Goal: Transaction & Acquisition: Obtain resource

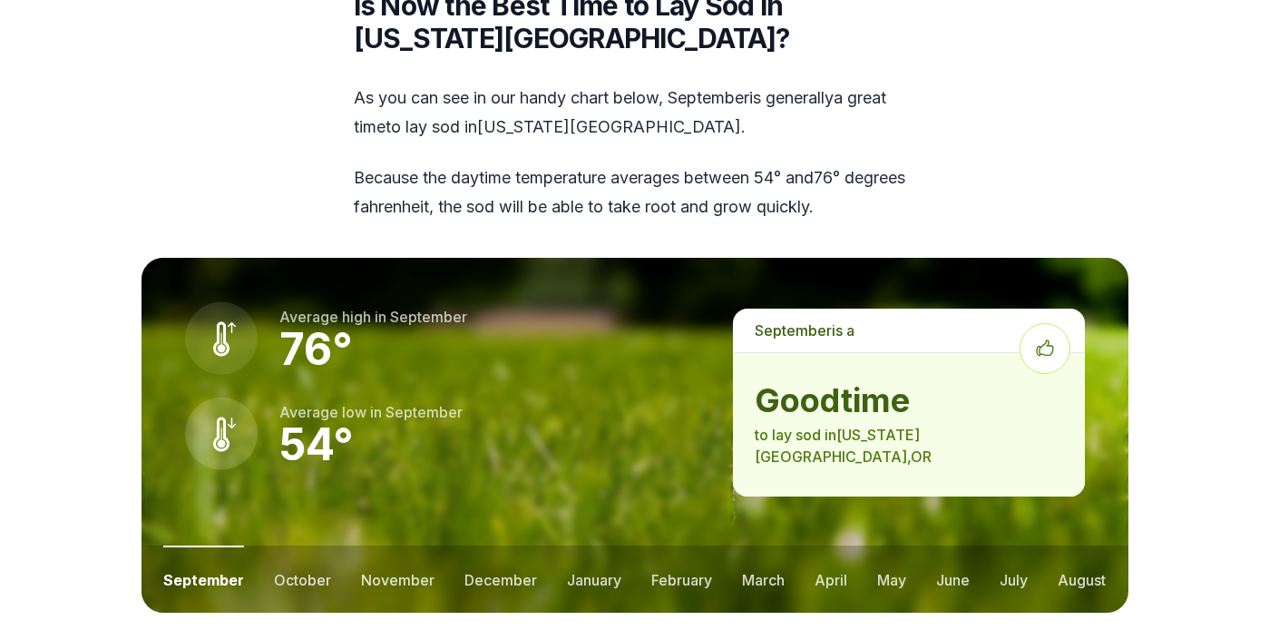
scroll to position [2318, 0]
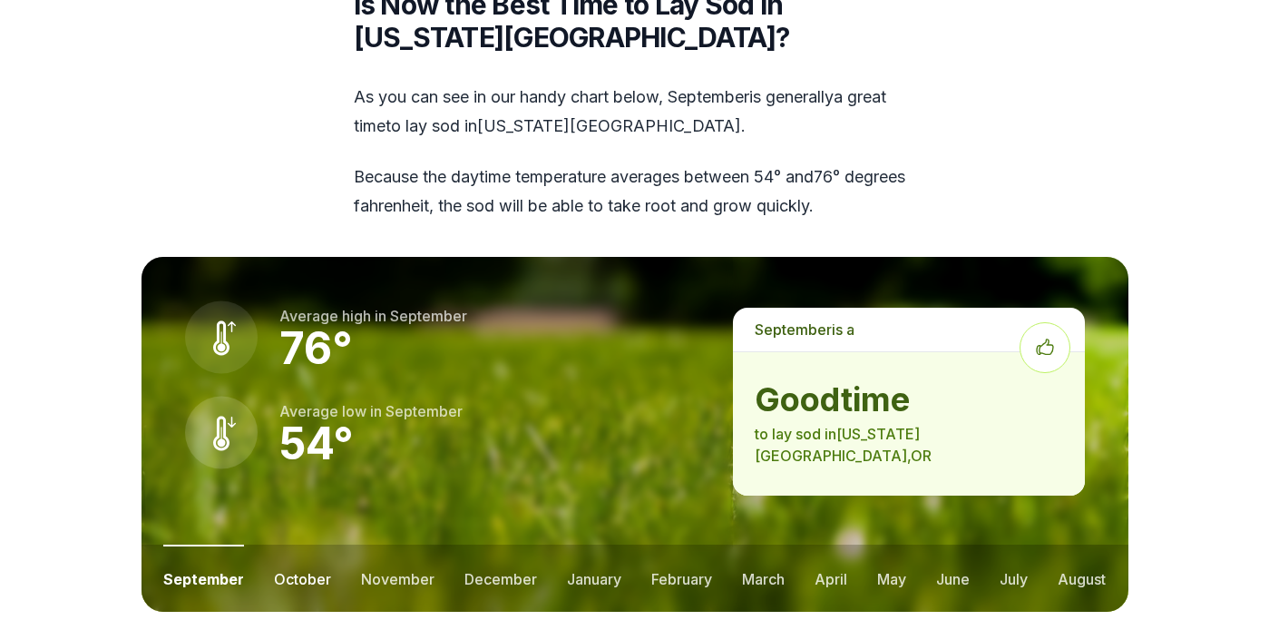
click at [293, 544] on button "october" at bounding box center [302, 577] width 57 height 67
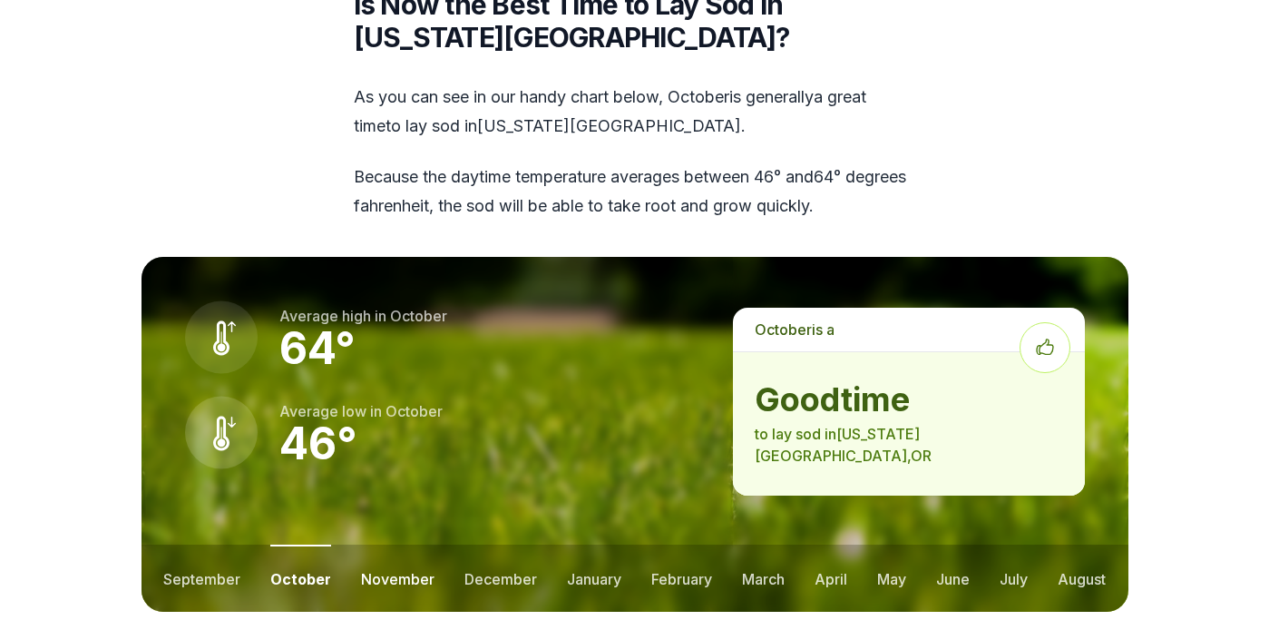
click at [387, 544] on button "november" at bounding box center [397, 577] width 73 height 67
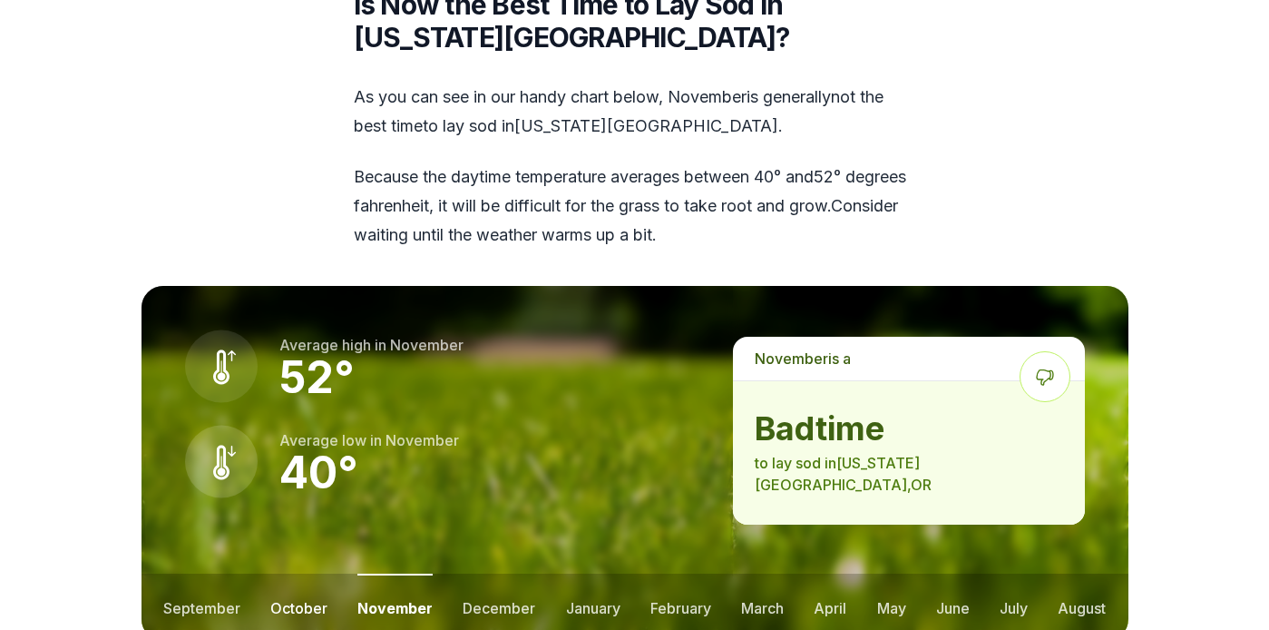
click at [277, 573] on button "october" at bounding box center [298, 606] width 57 height 67
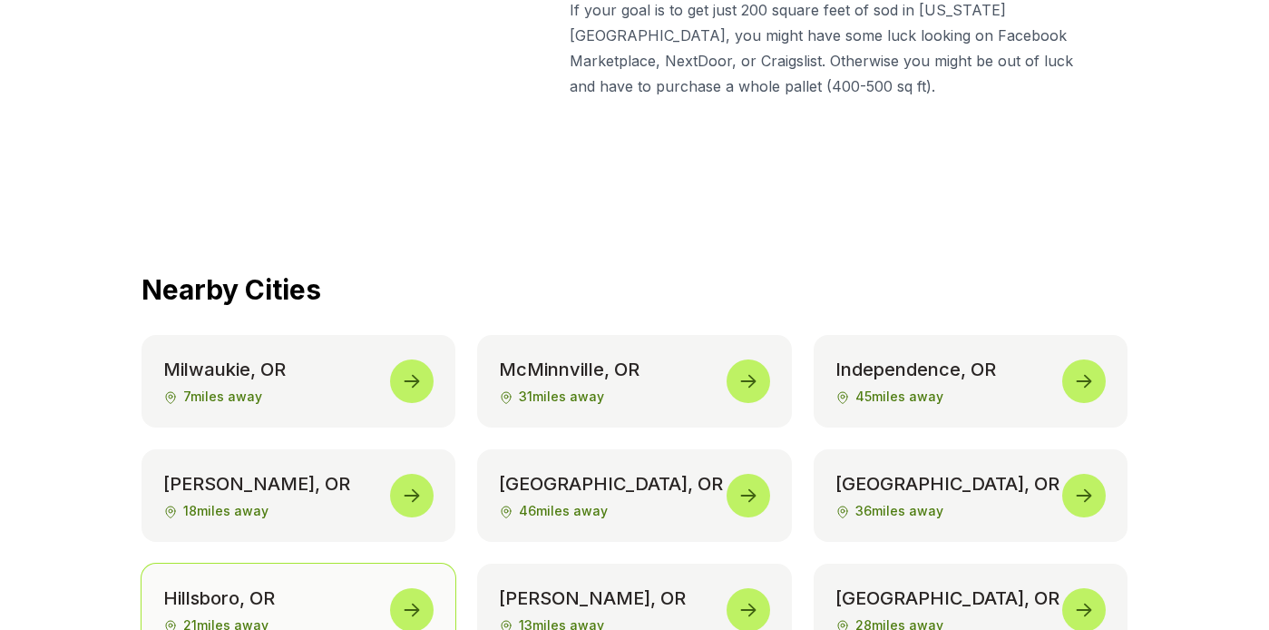
scroll to position [8406, 0]
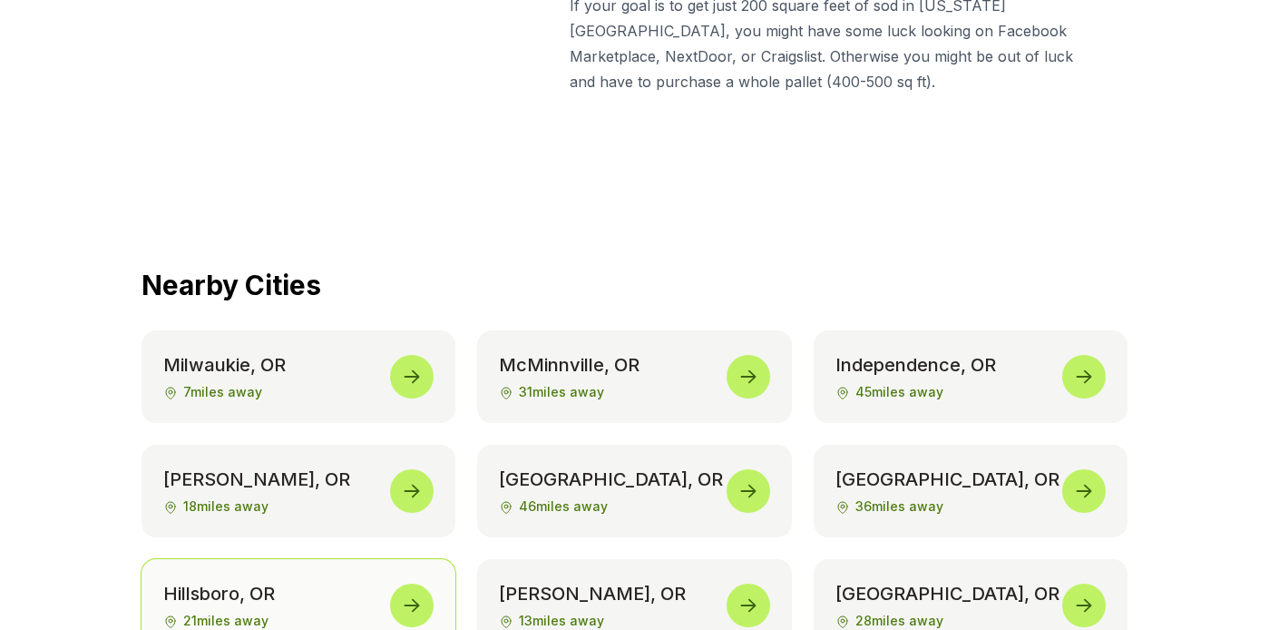
click at [414, 599] on icon at bounding box center [412, 605] width 15 height 13
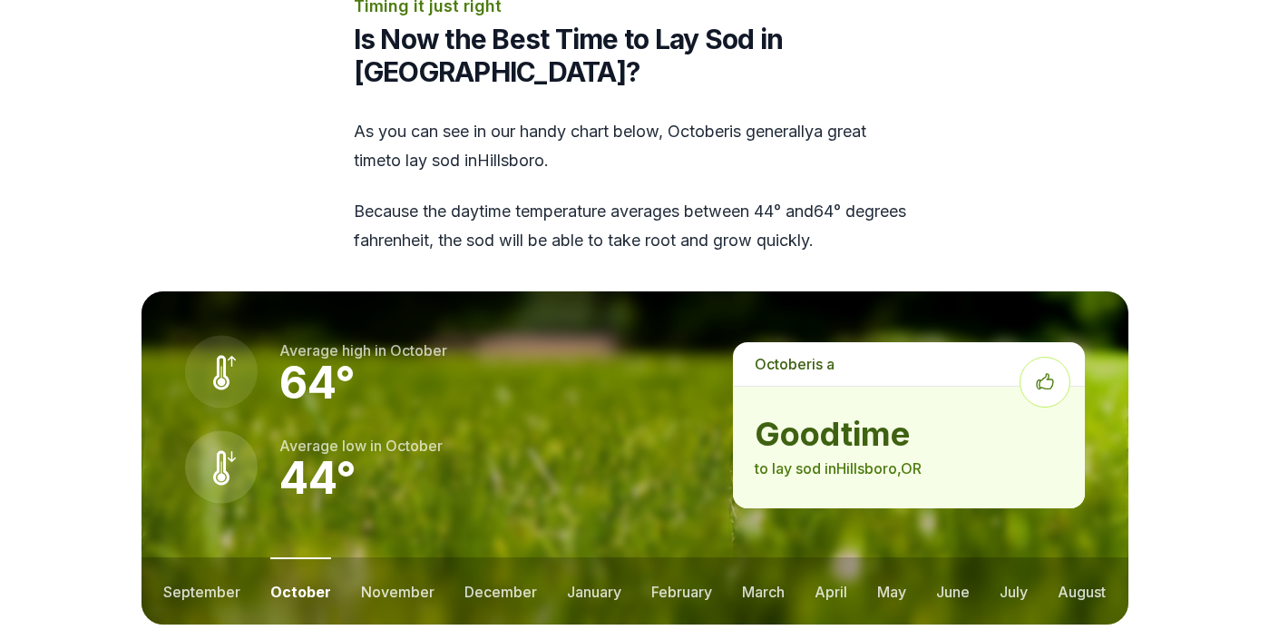
scroll to position [2408, 0]
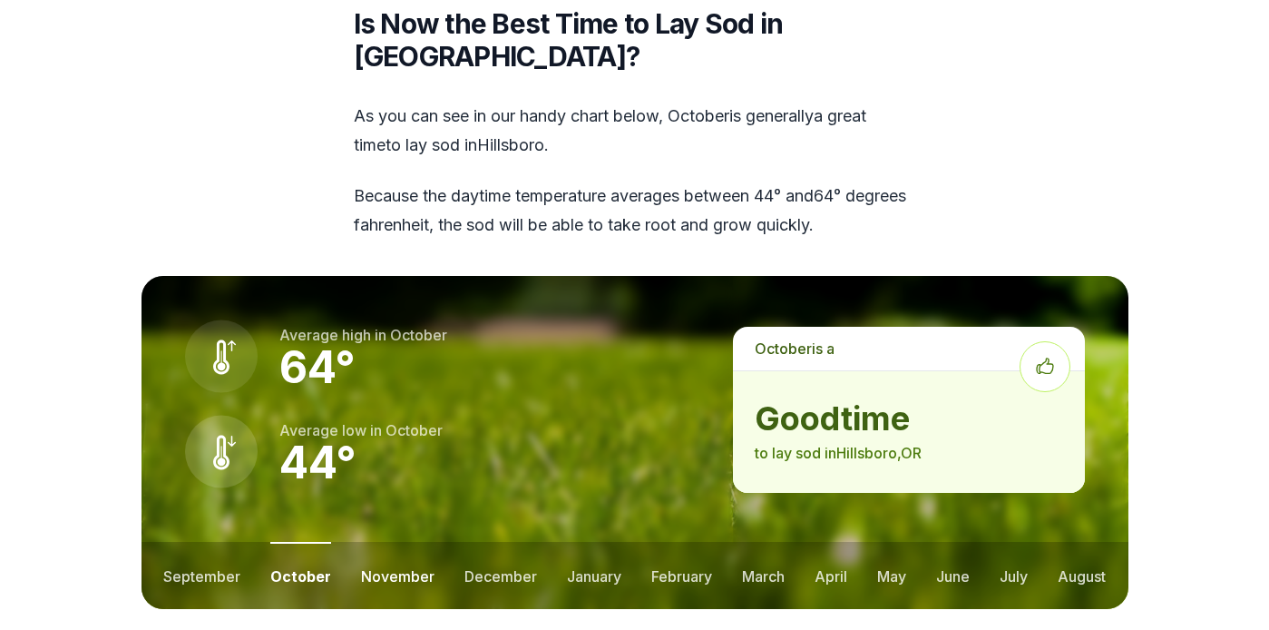
click at [385, 542] on button "november" at bounding box center [397, 575] width 73 height 67
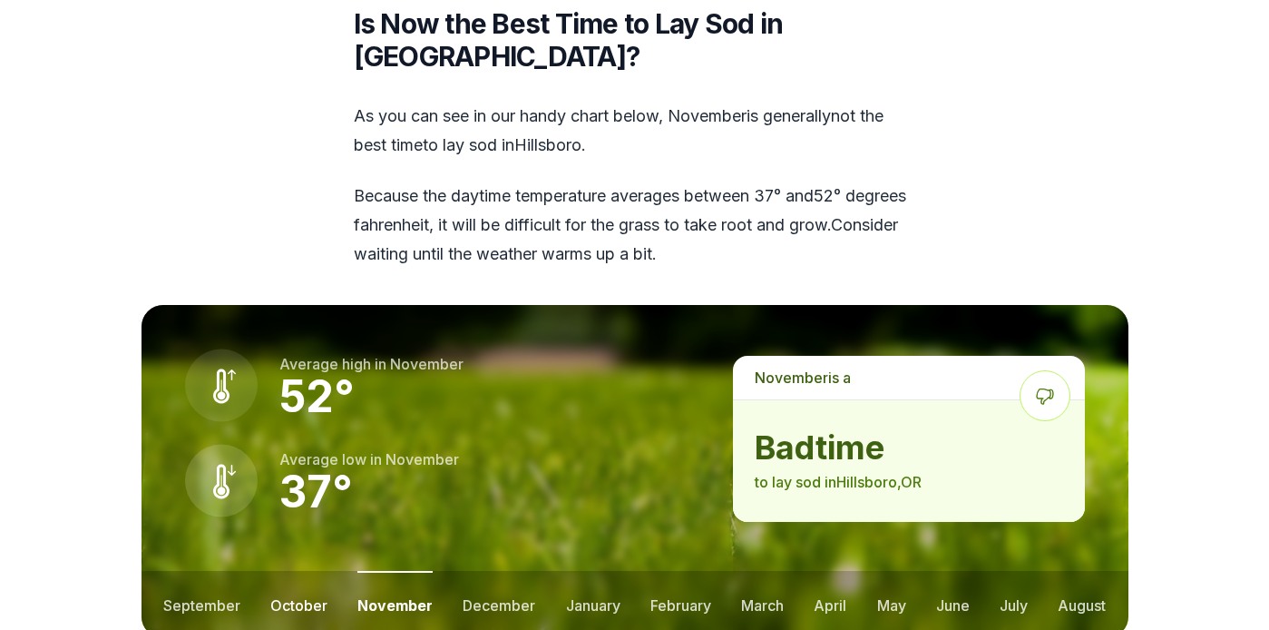
click at [300, 571] on button "october" at bounding box center [298, 604] width 57 height 67
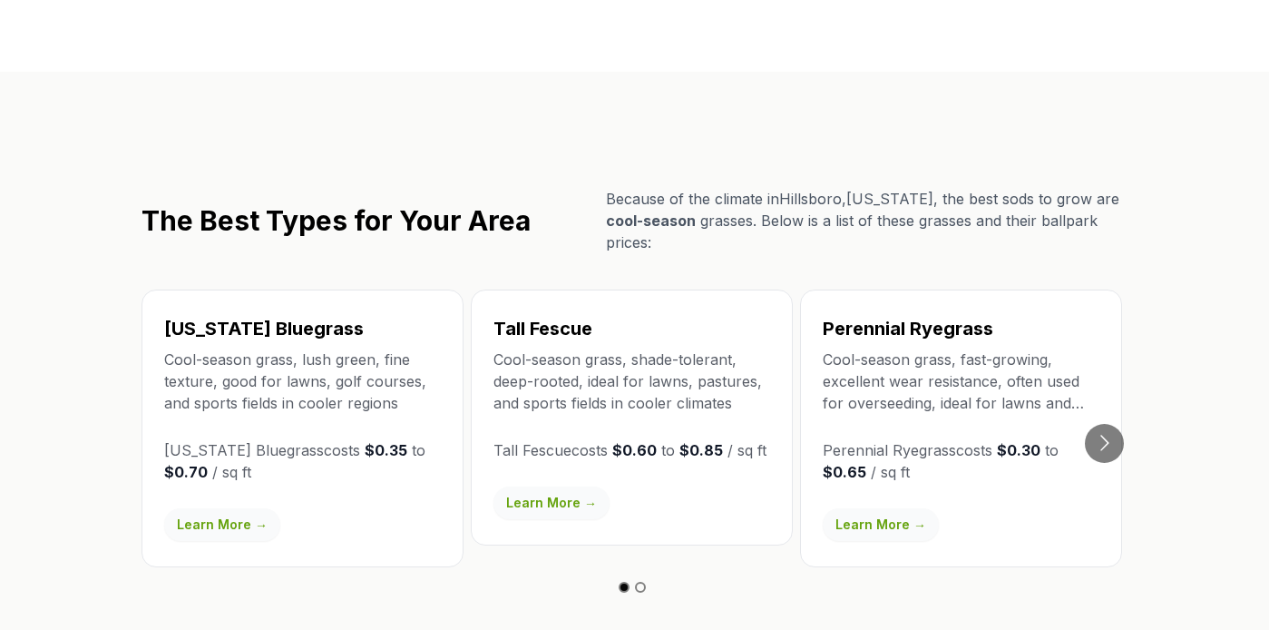
scroll to position [3127, 0]
click at [1120, 424] on button "Go to next slide" at bounding box center [1104, 443] width 39 height 39
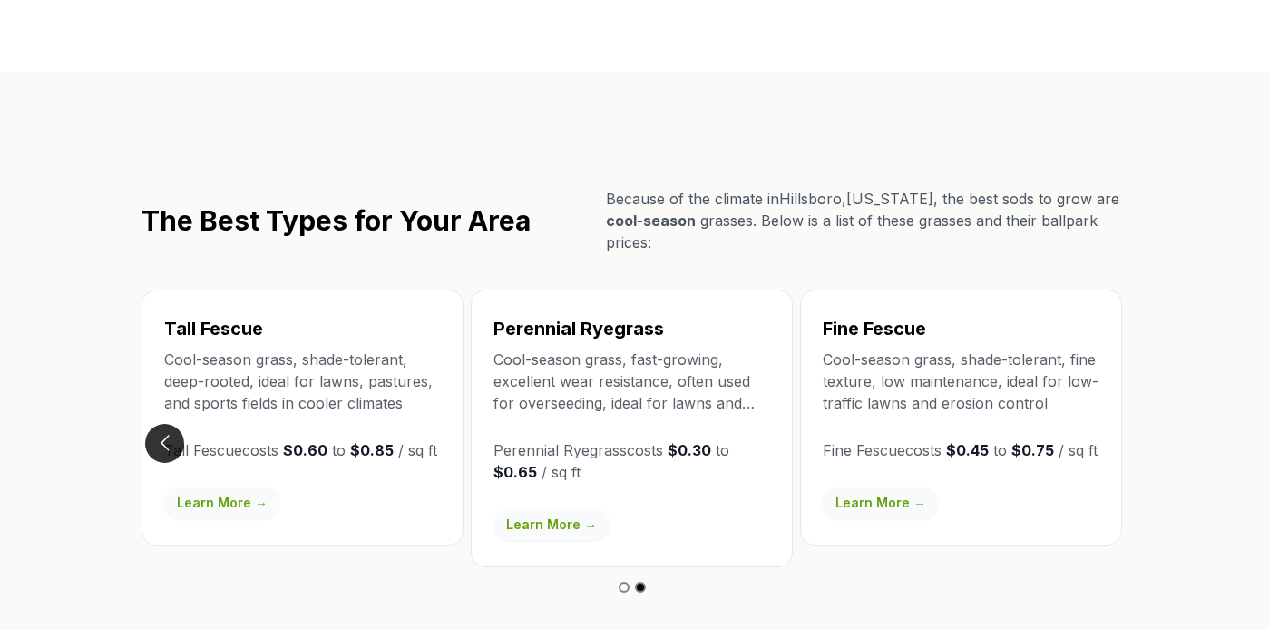
click at [166, 424] on button "Go to previous slide" at bounding box center [164, 443] width 39 height 39
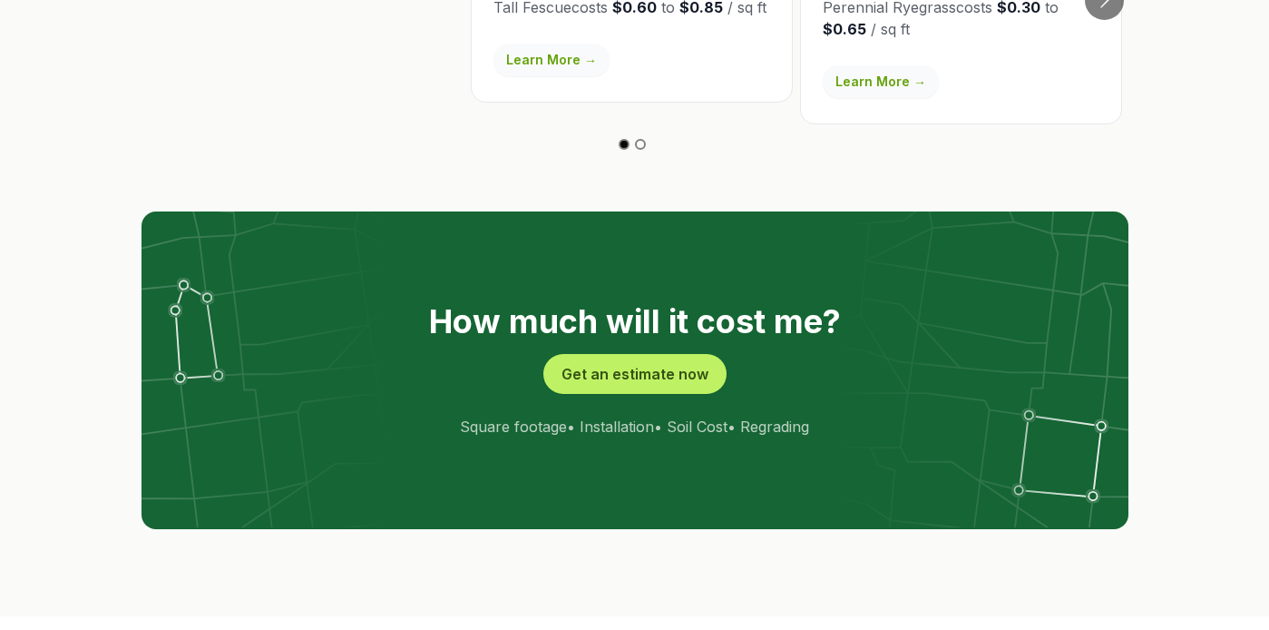
scroll to position [3570, 0]
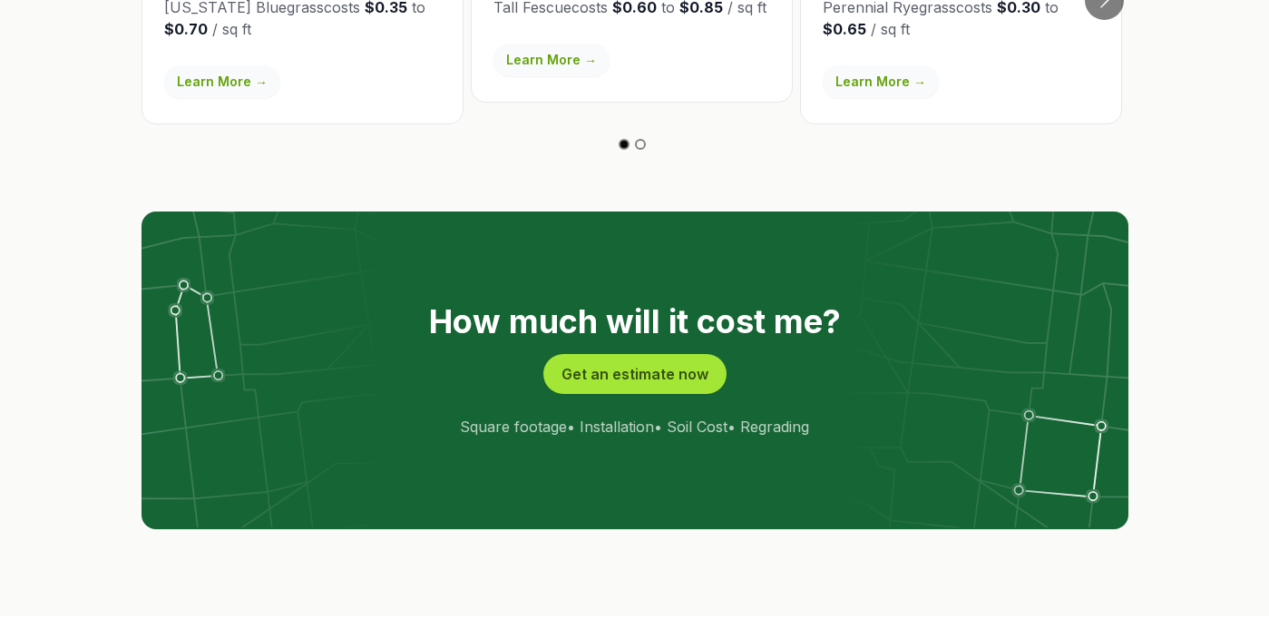
click at [605, 354] on button "Get an estimate now" at bounding box center [635, 374] width 183 height 40
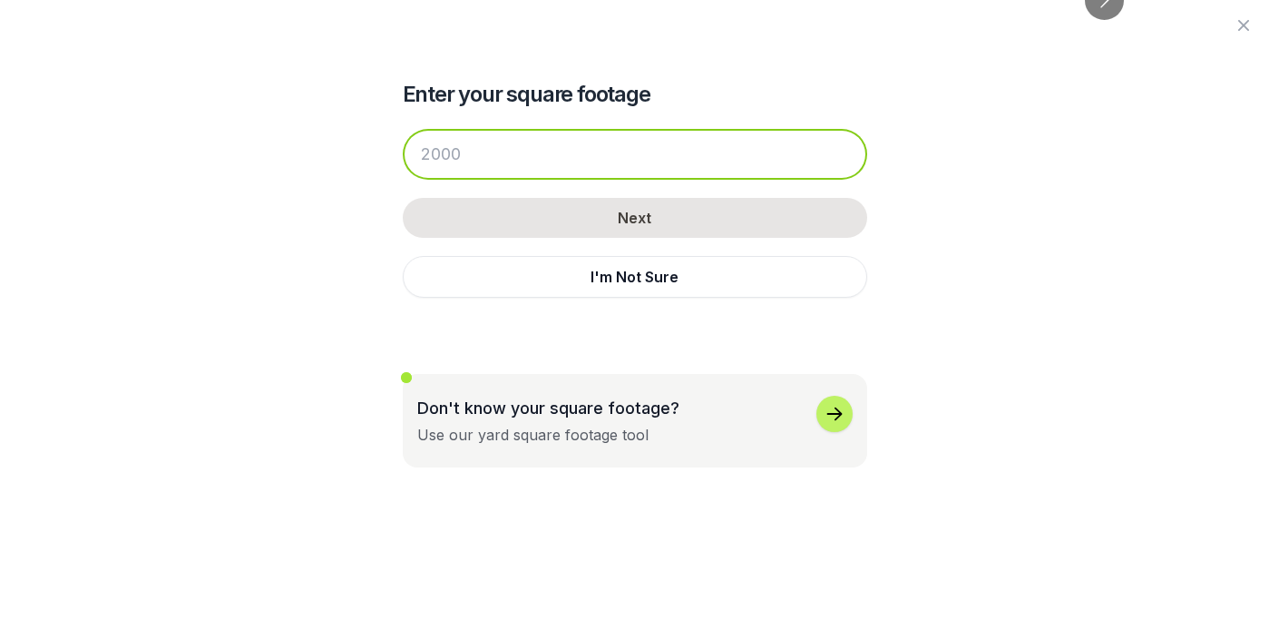
click at [581, 155] on input "number" at bounding box center [635, 154] width 465 height 51
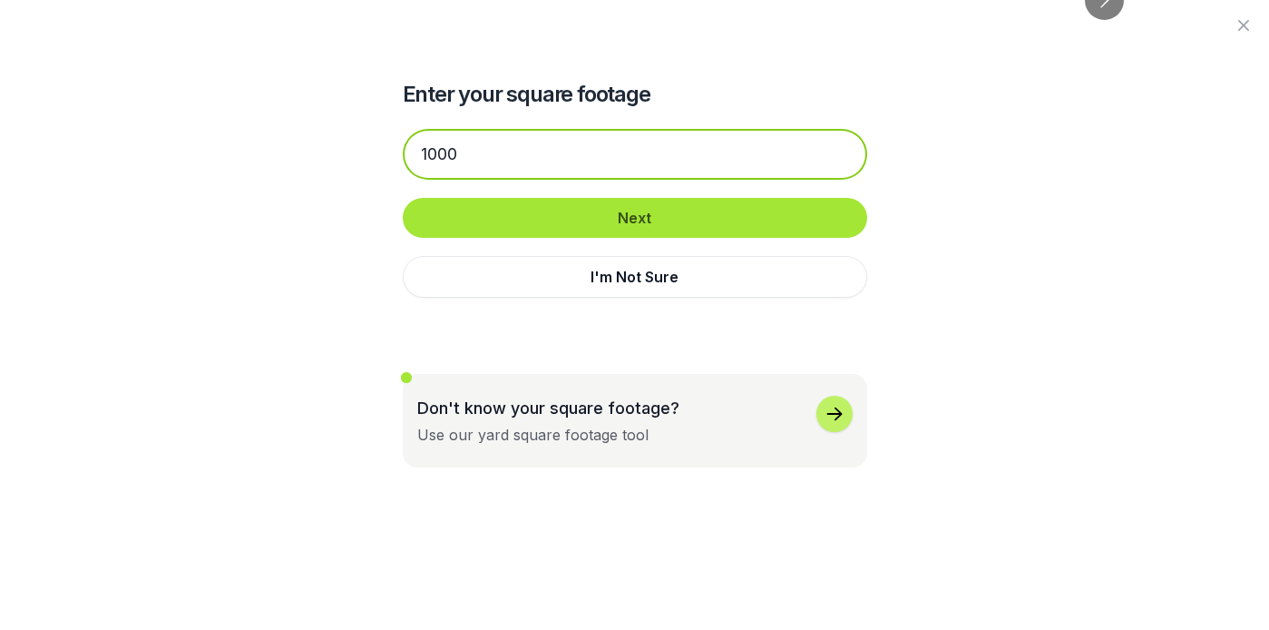
type input "1000"
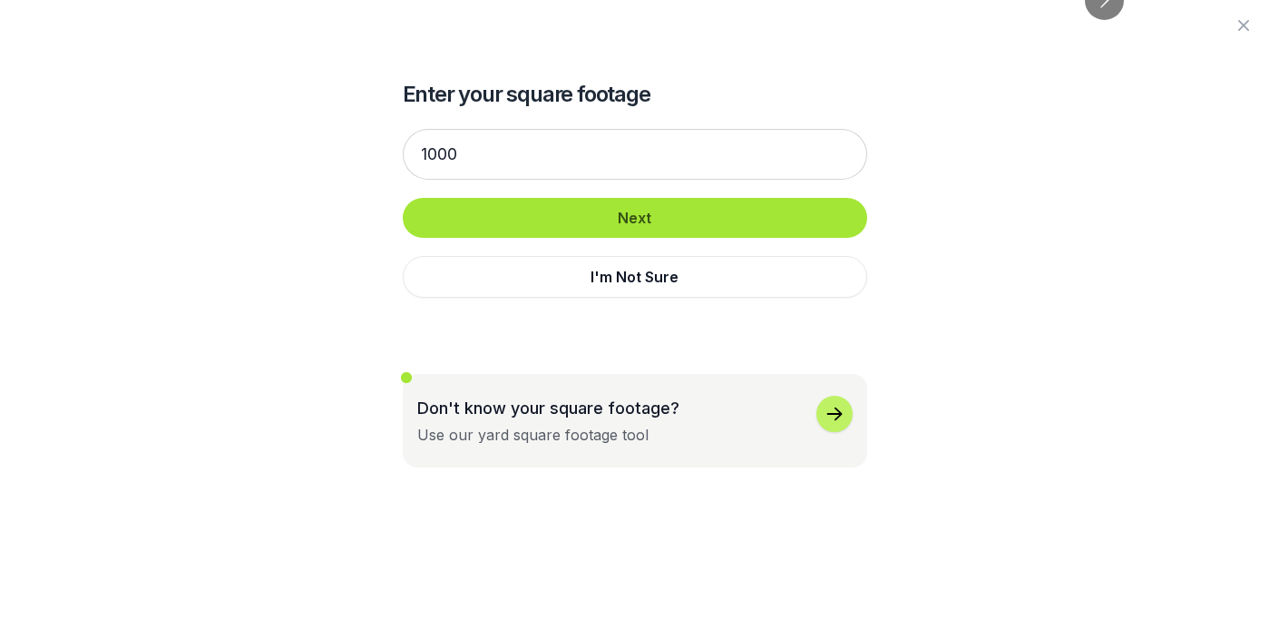
click at [584, 221] on button "Next" at bounding box center [635, 218] width 465 height 40
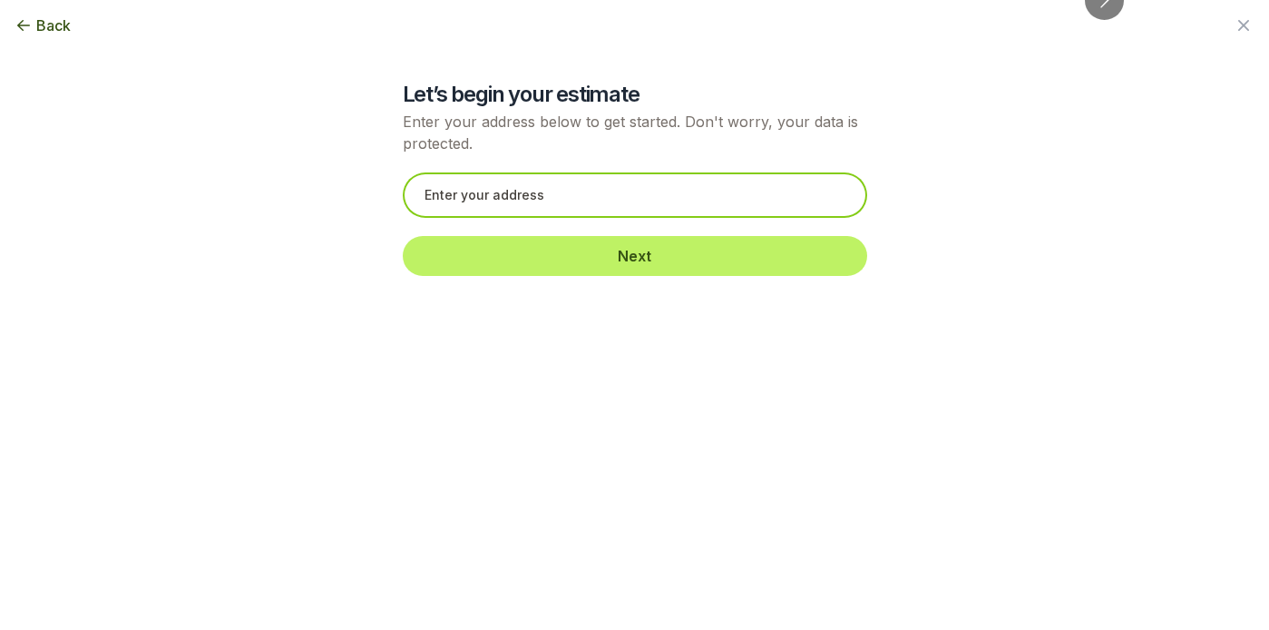
click at [579, 204] on input "text" at bounding box center [635, 194] width 465 height 45
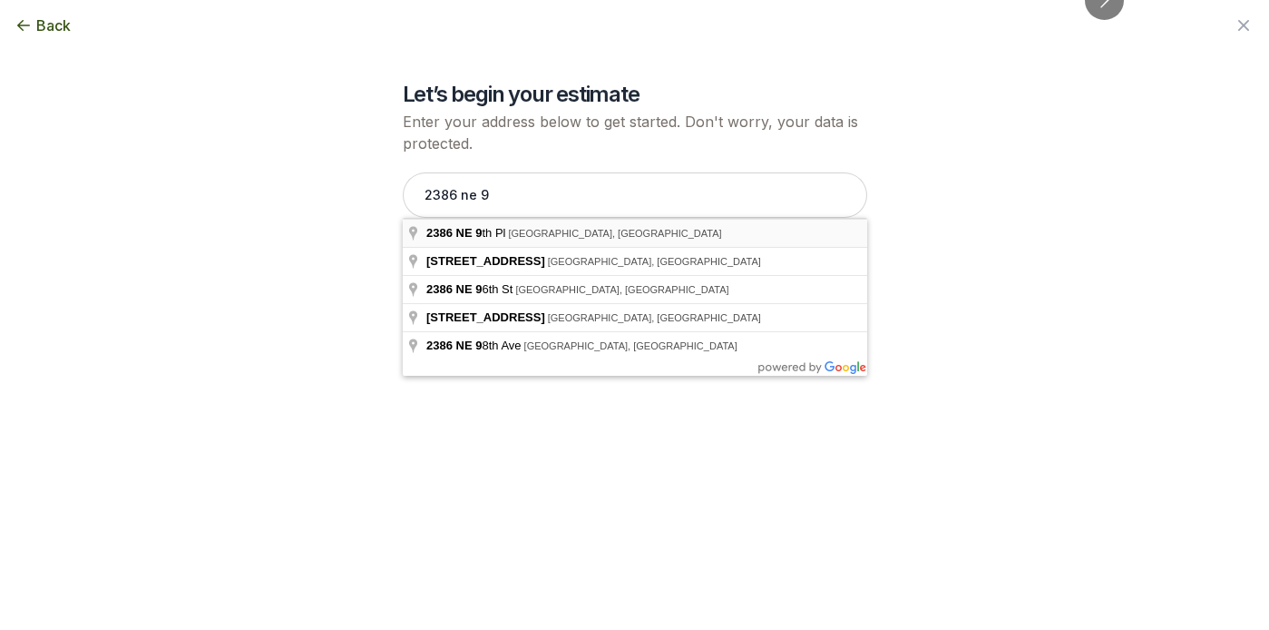
type input "[STREET_ADDRESS]"
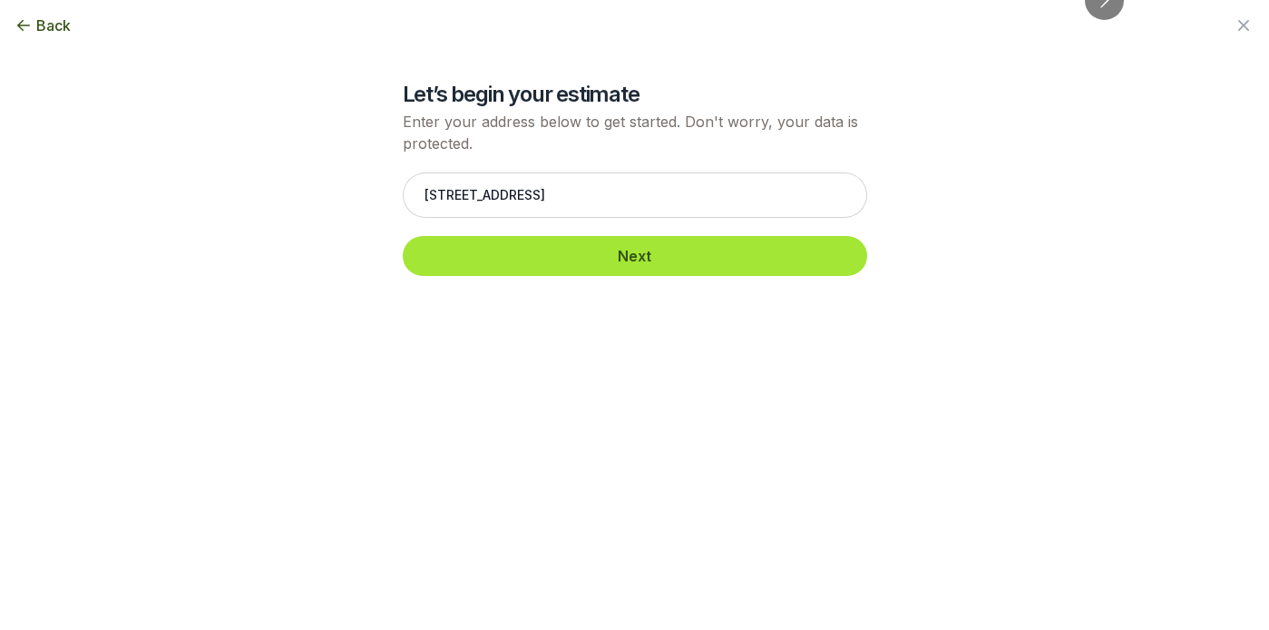
click at [583, 252] on button "Next" at bounding box center [635, 256] width 465 height 40
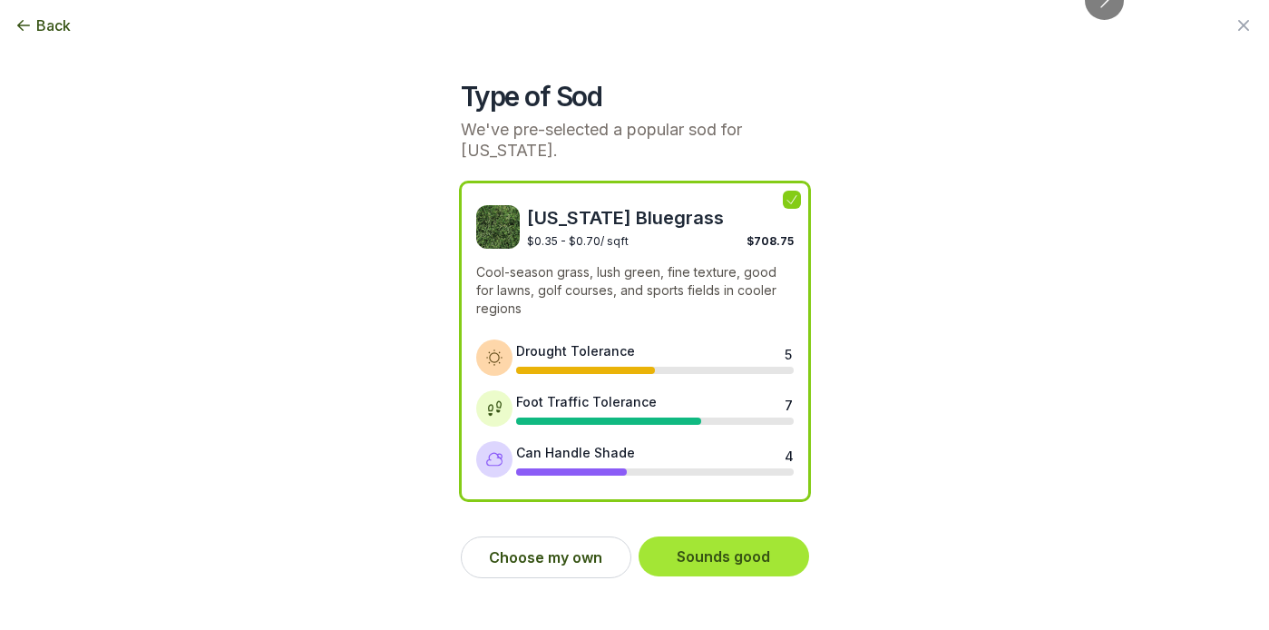
click at [689, 560] on button "Sounds good" at bounding box center [724, 556] width 171 height 40
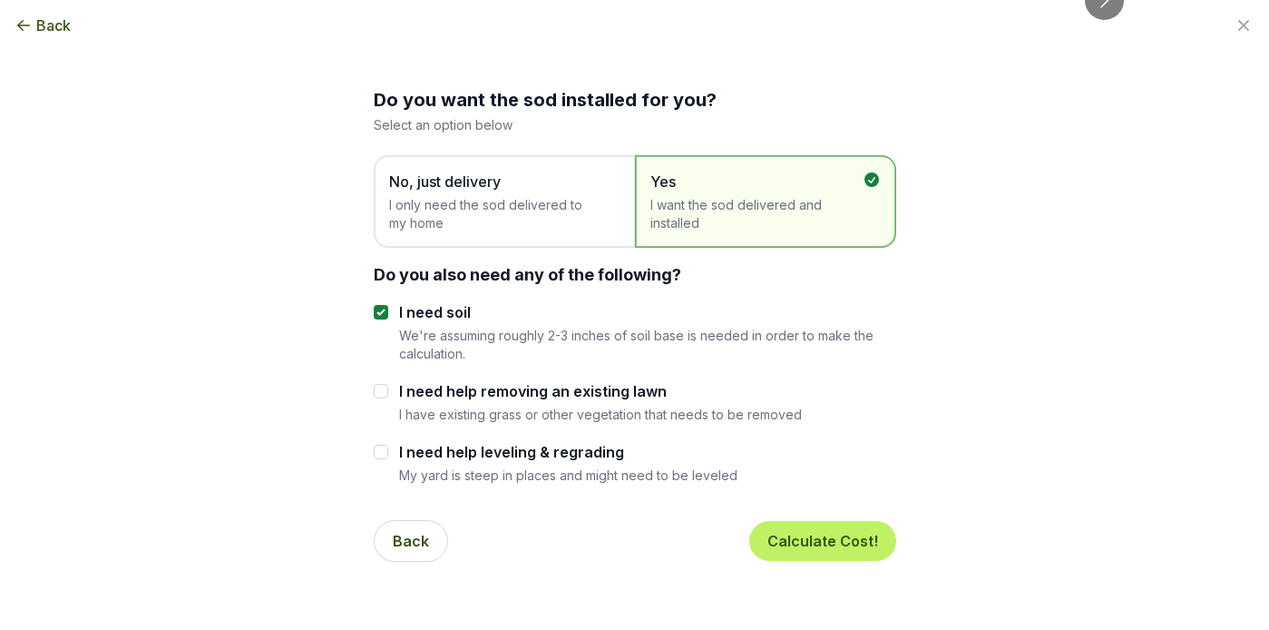
click at [374, 391] on input "I need help removing an existing lawn" at bounding box center [381, 391] width 15 height 15
checkbox input "true"
click at [380, 454] on input "I need help leveling & regrading" at bounding box center [381, 452] width 15 height 15
checkbox input "true"
click at [783, 539] on button "Calculate Cost!" at bounding box center [823, 541] width 147 height 40
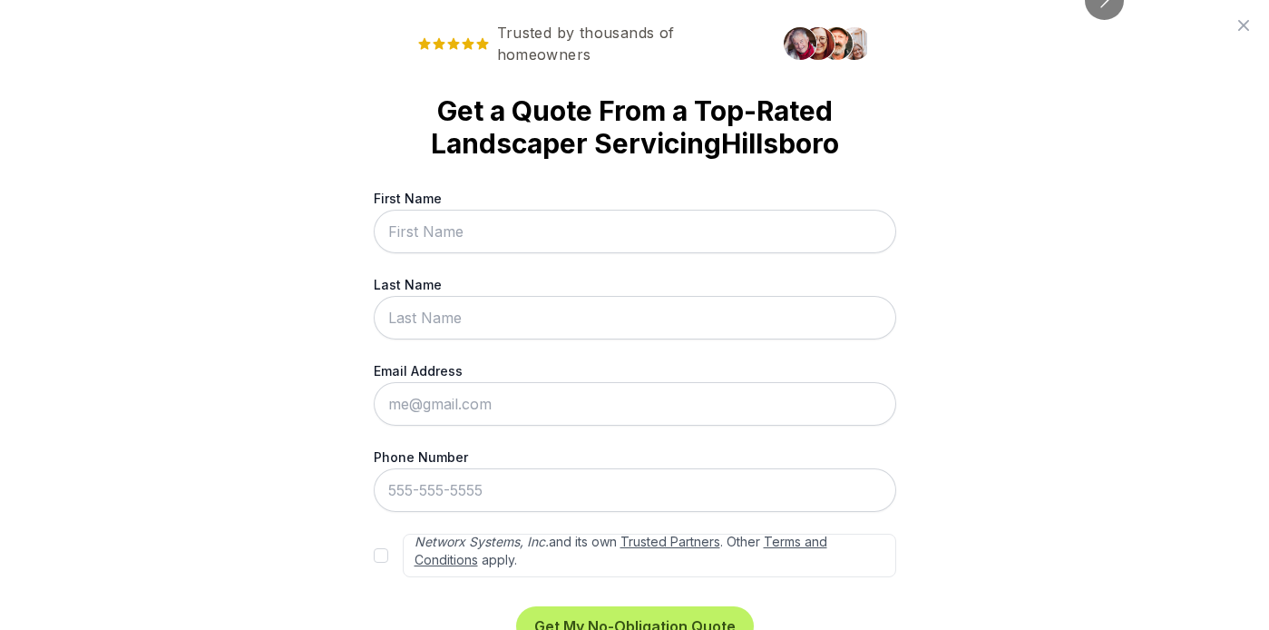
scroll to position [0, 0]
